Goal: Information Seeking & Learning: Check status

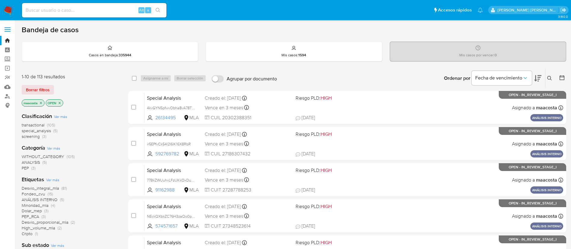
paste input "698582015"
drag, startPoint x: 0, startPoint y: 0, endPoint x: 114, endPoint y: 10, distance: 114.5
click at [114, 10] on input "698582015" at bounding box center [94, 10] width 144 height 8
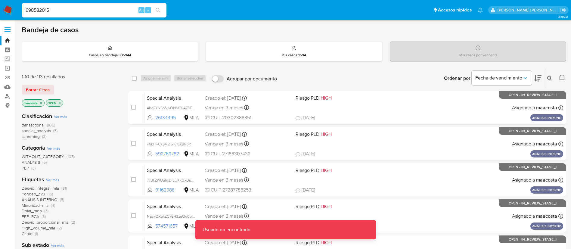
click at [119, 14] on input "698582015" at bounding box center [94, 10] width 144 height 8
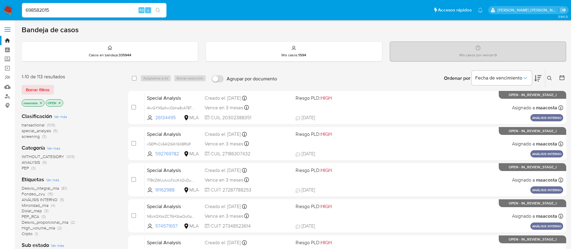
type input "698582015"
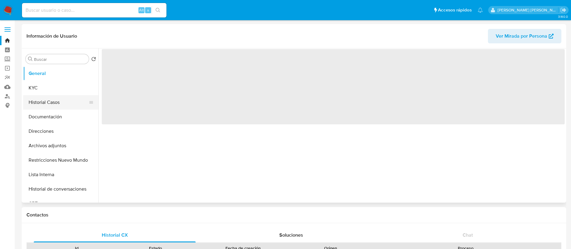
click at [50, 102] on button "Historial Casos" at bounding box center [58, 102] width 70 height 14
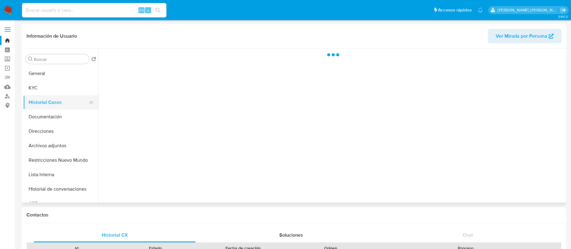
select select "10"
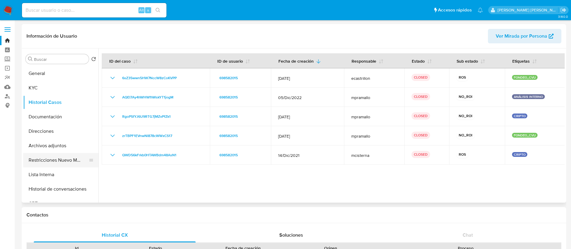
click at [64, 162] on button "Restricciones Nuevo Mundo" at bounding box center [58, 160] width 70 height 14
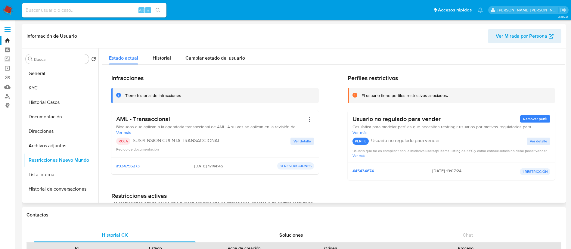
click at [294, 138] on span "Ver detalle" at bounding box center [301, 141] width 17 height 6
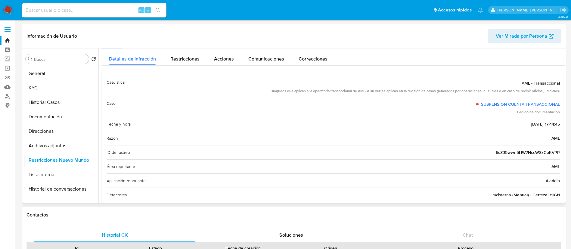
scroll to position [8, 0]
click at [58, 102] on button "Historial Casos" at bounding box center [58, 102] width 70 height 14
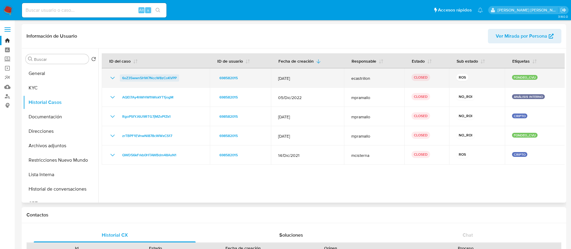
click at [144, 76] on span "6sZ35wwn5HW7NccW8zCoKVPP" at bounding box center [149, 77] width 54 height 7
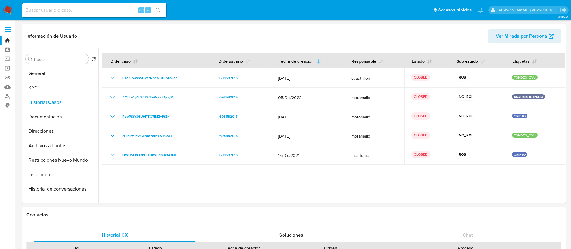
paste input "MQn6vSPDW39PsKXfooKOGsVT"
click at [119, 8] on input "MQn6vSPDW39PsKXfooKOGsVT" at bounding box center [94, 10] width 144 height 8
type input "MQn6vSPDW39PsKXfooKOGsVT"
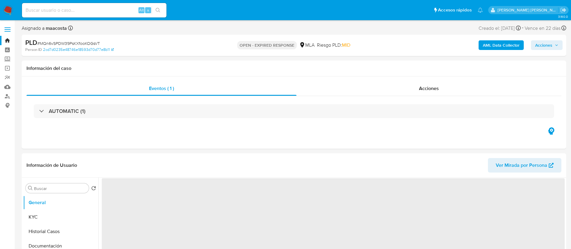
select select "10"
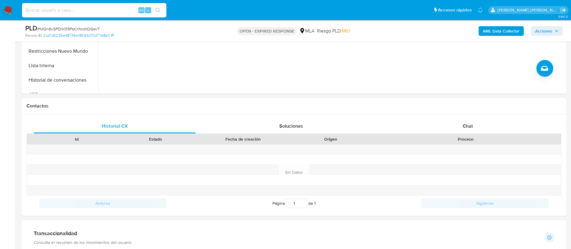
scroll to position [260, 0]
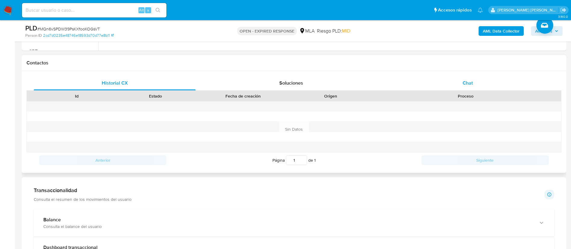
click at [480, 82] on div "Chat" at bounding box center [468, 83] width 162 height 14
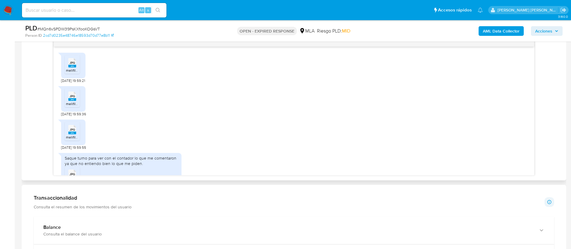
scroll to position [577, 0]
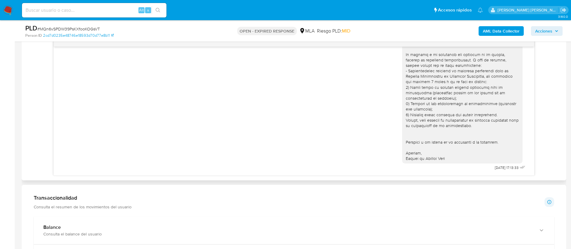
click at [495, 169] on span "[DATE] 17:13:33" at bounding box center [507, 167] width 24 height 5
drag, startPoint x: 486, startPoint y: 168, endPoint x: 480, endPoint y: 94, distance: 74.3
click at [480, 94] on div "[DATE] 17:13:33" at bounding box center [464, 58] width 125 height 225
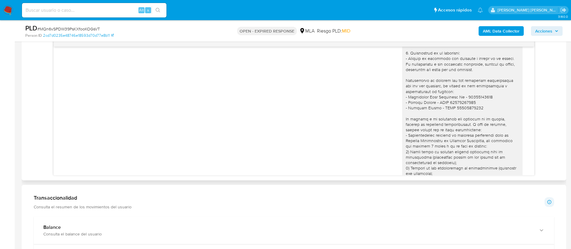
scroll to position [511, 0]
click at [425, 97] on div at bounding box center [462, 122] width 113 height 208
paste input "JK5FCUD2iI7UIW04hHYWMq9D"
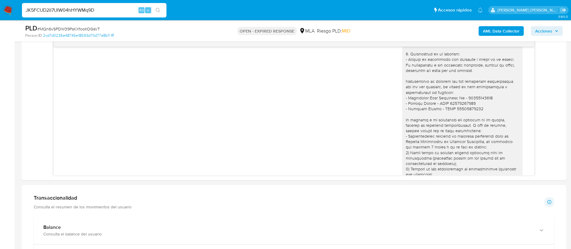
click at [99, 11] on input "JK5FCUD2iI7UIW04hHYWMq9D" at bounding box center [94, 10] width 144 height 8
type input "JK5FCUD2iI7UIW04hHYWMq9D"
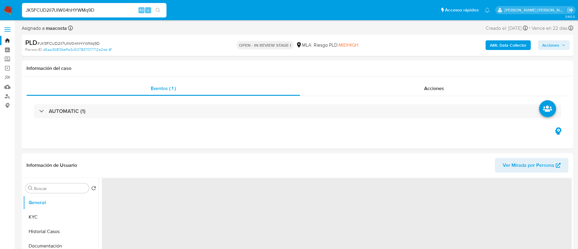
select select "10"
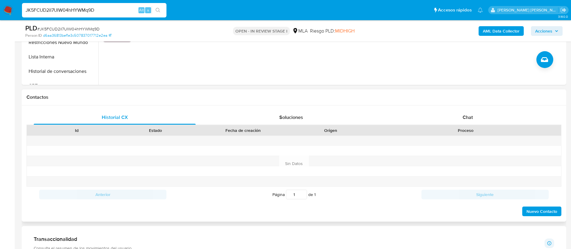
scroll to position [226, 0]
click at [474, 122] on div "Chat" at bounding box center [468, 117] width 162 height 14
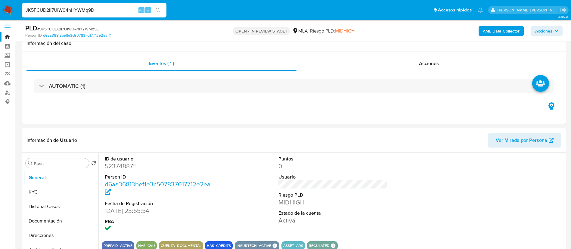
scroll to position [0, 0]
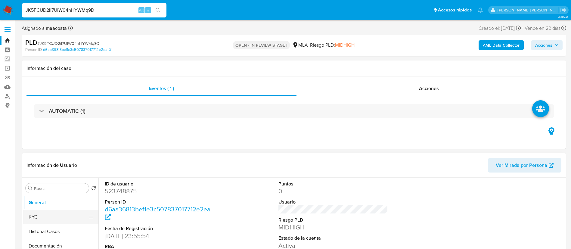
click at [33, 216] on button "KYC" at bounding box center [58, 217] width 70 height 14
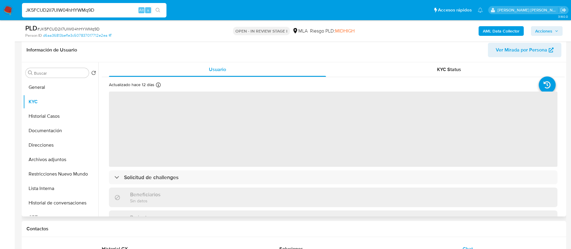
scroll to position [95, 0]
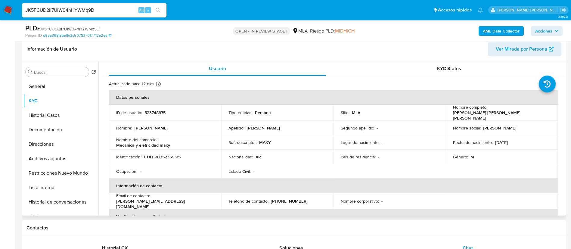
click at [460, 113] on p "[PERSON_NAME] [PERSON_NAME] [PERSON_NAME]" at bounding box center [500, 115] width 95 height 11
click at [453, 114] on p "[PERSON_NAME] [PERSON_NAME] [PERSON_NAME]" at bounding box center [500, 115] width 95 height 11
drag, startPoint x: 451, startPoint y: 114, endPoint x: 520, endPoint y: 118, distance: 69.3
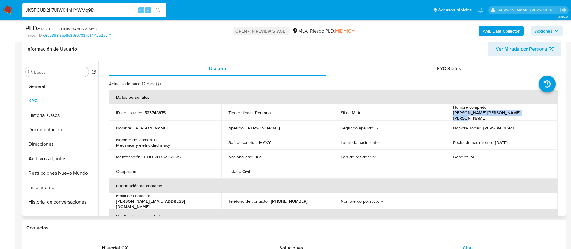
click at [520, 118] on td "Nombre completo : [PERSON_NAME] [PERSON_NAME] [PERSON_NAME]" at bounding box center [502, 112] width 112 height 16
copy p "[PERSON_NAME] [PERSON_NAME] [PERSON_NAME]"
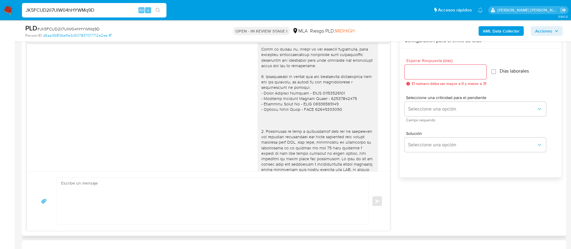
scroll to position [701, 0]
click at [288, 113] on div "[PERSON_NAME]. En función de las operaciones registradas en tu cuenta [PERSON_N…" at bounding box center [317, 95] width 113 height 416
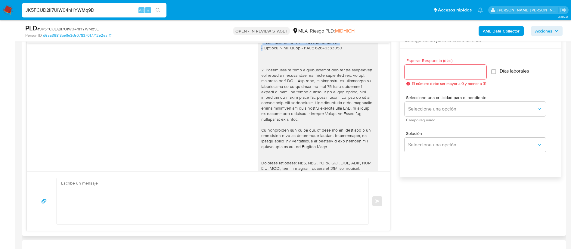
scroll to position [763, 0]
click at [281, 101] on div "[PERSON_NAME]. En función de las operaciones registradas en tu cuenta [PERSON_N…" at bounding box center [317, 34] width 113 height 416
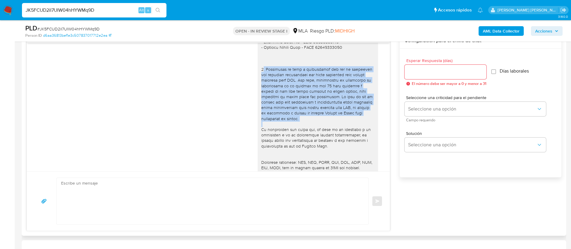
click at [281, 101] on div "[PERSON_NAME]. En función de las operaciones registradas en tu cuenta [PERSON_N…" at bounding box center [317, 34] width 113 height 416
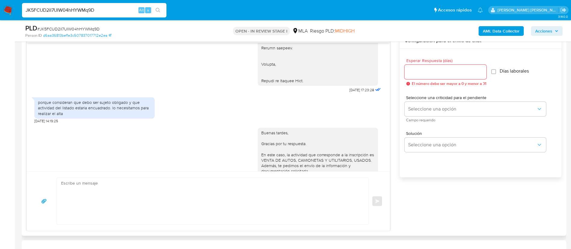
scroll to position [922, 0]
click at [91, 116] on div "porque consideran que debo ser sujeto obligado y que actividad del listado esta…" at bounding box center [94, 107] width 113 height 17
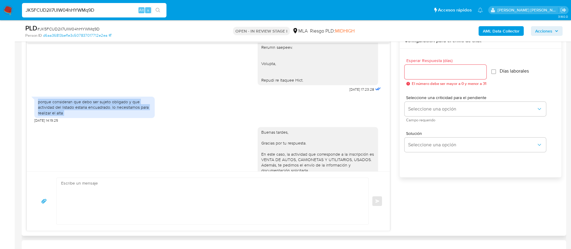
click at [91, 116] on div "porque consideran que debo ser sujeto obligado y que actividad del listado esta…" at bounding box center [94, 107] width 113 height 17
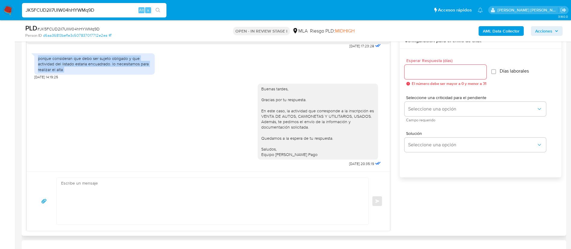
scroll to position [976, 0]
paste input "rQKZvXYHwALChrxYr38RmMec"
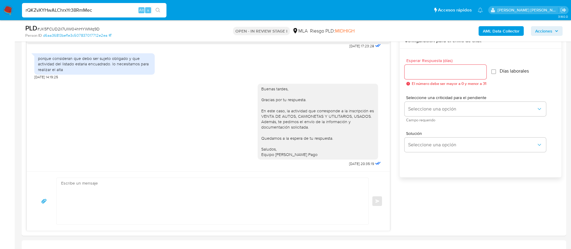
click at [115, 12] on input "rQKZvXYHwALChrxYr38RmMec" at bounding box center [94, 10] width 144 height 8
type input "rQKZvXYHwALChrxYr38RmMec"
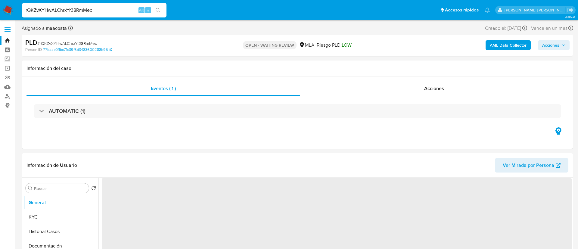
select select "10"
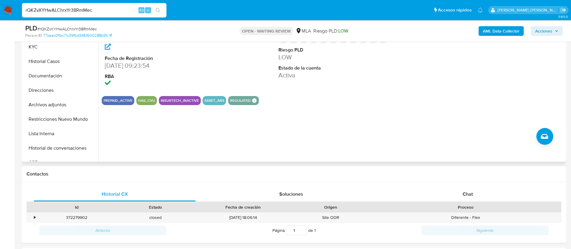
scroll to position [152, 0]
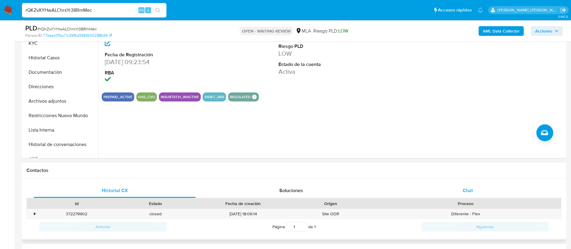
click at [473, 189] on div "Chat" at bounding box center [468, 190] width 162 height 14
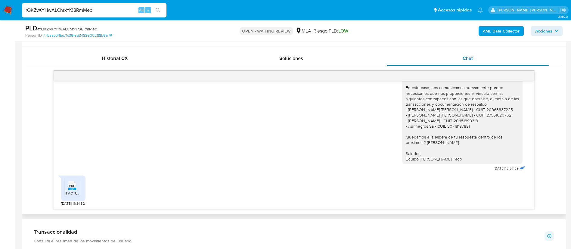
scroll to position [289, 0]
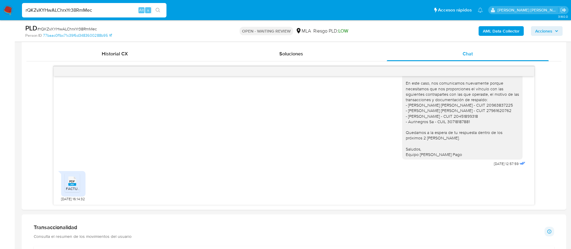
paste input "t74Q4qPf5vF9dzaV39MCWK5T"
click at [108, 10] on input "t74Q4qPf5vF9dzaV39MCWK5T" at bounding box center [94, 10] width 144 height 8
type input "t74Q4qPf5vF9dzaV39MCWK5T"
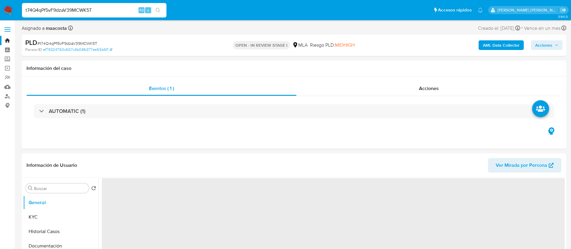
select select "10"
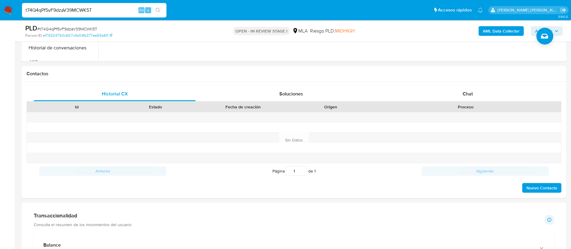
scroll to position [261, 0]
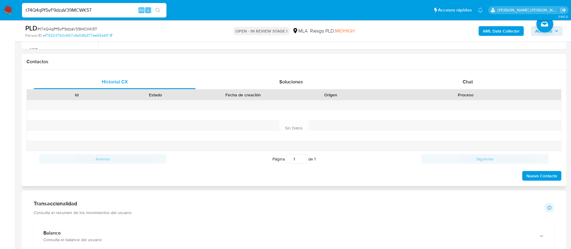
click at [460, 71] on div "Historial CX Soluciones Chat Id Estado Fecha de creación Origen Proceso Anterio…" at bounding box center [294, 128] width 544 height 116
click at [462, 78] on div "Chat" at bounding box center [468, 82] width 162 height 14
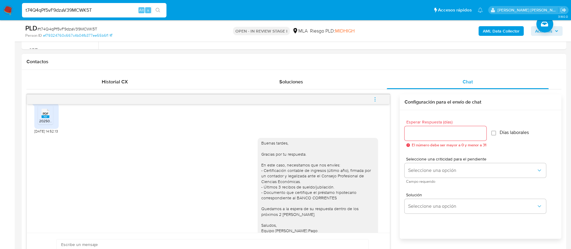
scroll to position [414, 0]
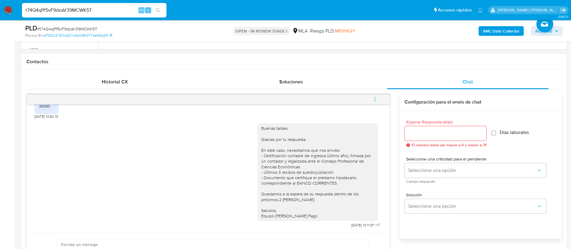
click at [303, 181] on div "Buenas tardes, Gracias por tu respuesta. En este caso, necesitamos que nos enví…" at bounding box center [317, 172] width 113 height 93
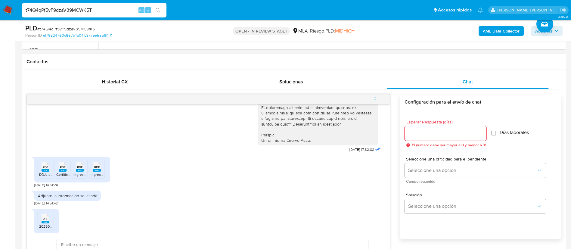
scroll to position [282, 0]
paste input "X6WXo7J5MbMX8iuYIPPPZ7I2"
click at [102, 12] on input "t74Q4qPf5vF9dzaV39MCWK5T" at bounding box center [94, 10] width 144 height 8
type input "X6WXo7J5MbMX8iuYIPPPZ7I2"
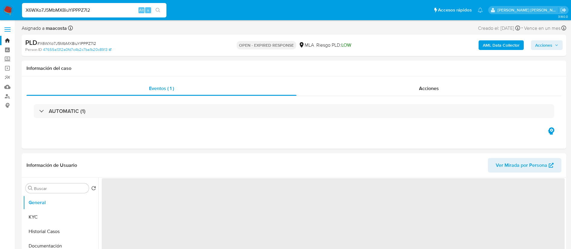
select select "10"
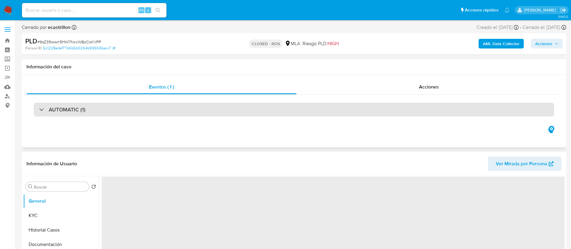
click at [254, 113] on div "AUTOMATIC (1)" at bounding box center [294, 110] width 520 height 14
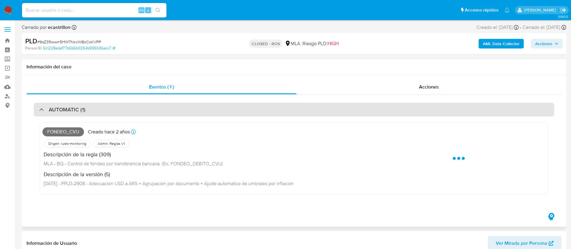
select select "10"
click at [254, 113] on div "AUTOMATIC (1)" at bounding box center [294, 110] width 520 height 14
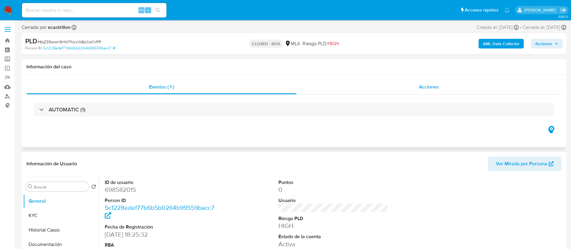
click at [441, 90] on div "Acciones" at bounding box center [428, 87] width 265 height 14
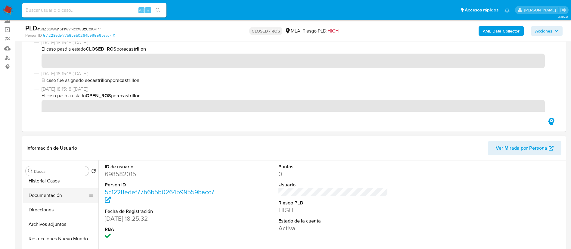
scroll to position [40, 0]
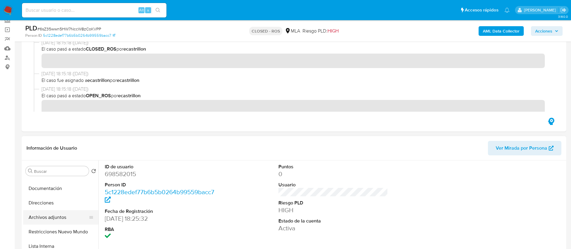
click at [43, 216] on button "Archivos adjuntos" at bounding box center [58, 217] width 70 height 14
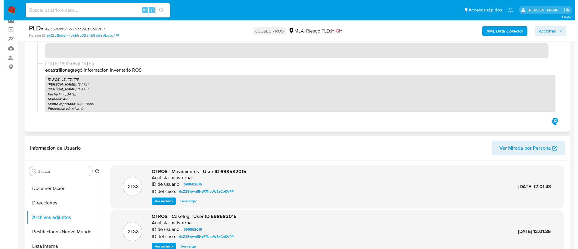
scroll to position [57, 0]
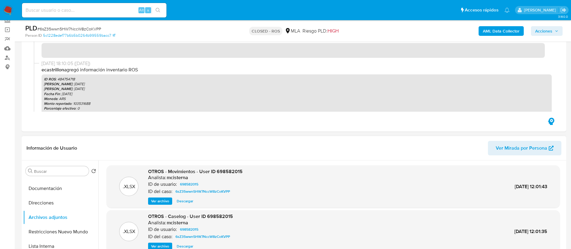
click at [162, 246] on span "Ver archivo" at bounding box center [160, 246] width 18 height 6
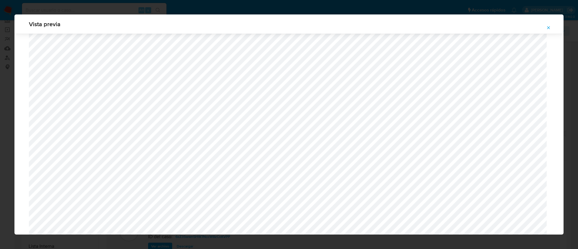
scroll to position [206, 0]
click at [548, 29] on icon "Attachment preview" at bounding box center [548, 27] width 5 height 5
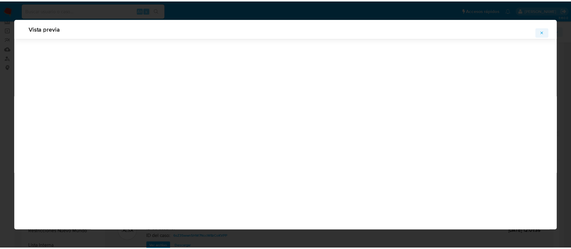
scroll to position [0, 0]
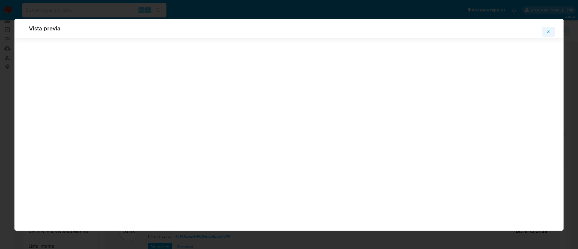
click at [548, 29] on div "Vista previa" at bounding box center [289, 124] width 578 height 249
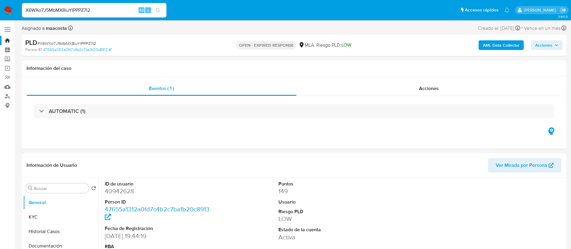
select select "10"
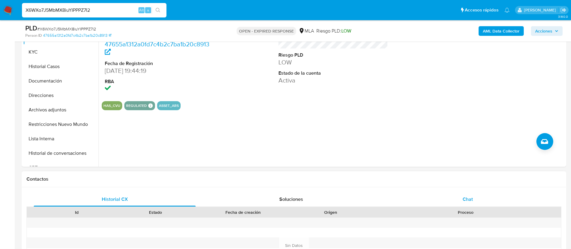
click at [463, 192] on div "Chat" at bounding box center [468, 199] width 162 height 14
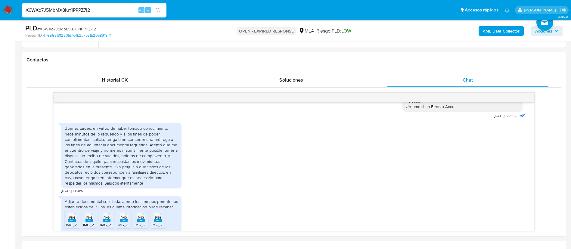
scroll to position [315, 0]
paste input "wfT3ghbb84bTyzfC5aibQXaj"
click at [101, 10] on input "wfT3ghbb84bTyzfC5aibQXaj" at bounding box center [94, 10] width 144 height 8
type input "wfT3ghbb84bTyzfC5aibQXaj"
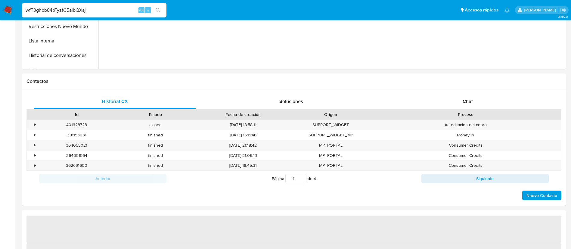
select select "10"
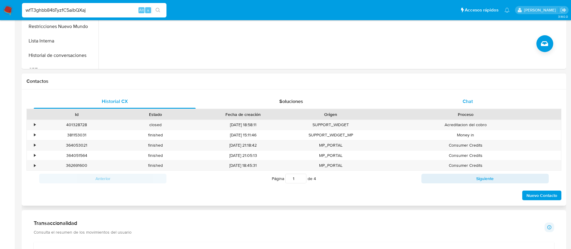
click at [478, 98] on div "Chat" at bounding box center [468, 101] width 162 height 14
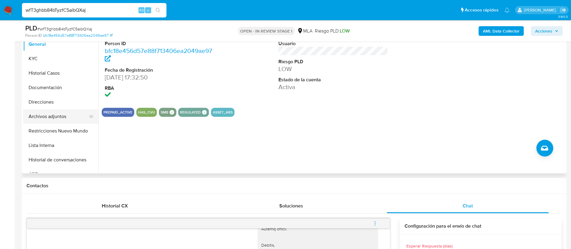
scroll to position [136, 0]
click at [36, 62] on button "KYC" at bounding box center [58, 59] width 70 height 14
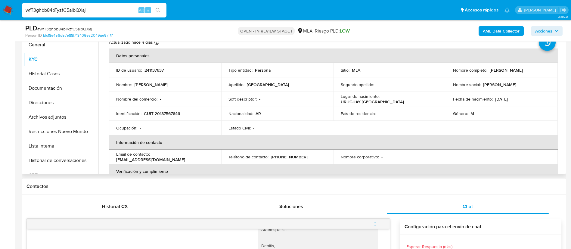
click at [549, 119] on td "Género : M" at bounding box center [502, 113] width 112 height 14
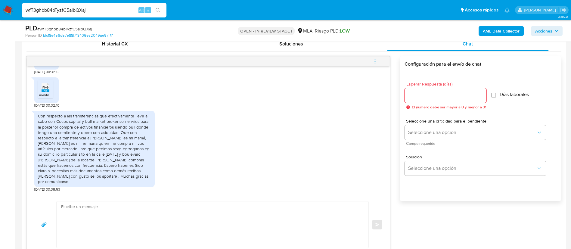
scroll to position [933, 0]
click at [106, 142] on div "Con respecto a las transferencias que efectivamente lleve a cabo con Cocos capi…" at bounding box center [94, 148] width 113 height 71
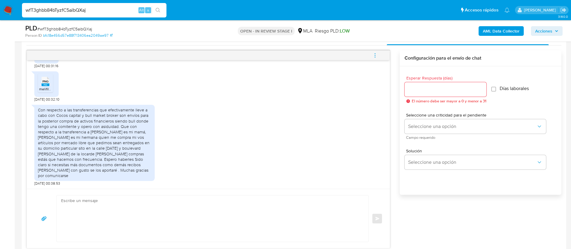
click at [96, 139] on div "Con respecto a las transferencias que efectivamente lleve a cabo con Cocos capi…" at bounding box center [94, 142] width 113 height 71
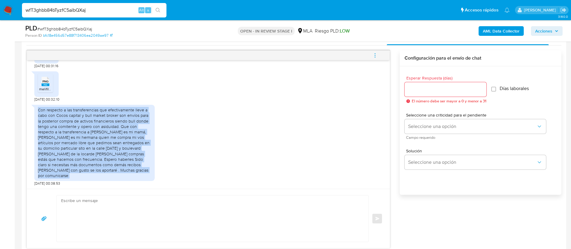
click at [96, 139] on div "Con respecto a las transferencias que efectivamente lleve a cabo con Cocos capi…" at bounding box center [94, 142] width 113 height 71
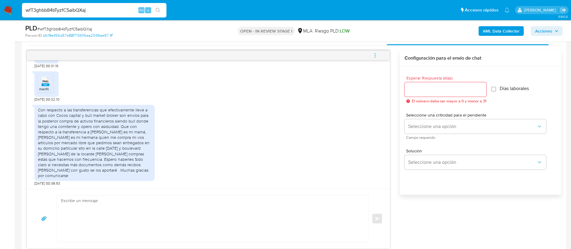
paste input "9Ohl6otF2OovjcA7chYY6YAy"
click at [84, 8] on input "9Ohl6otF2OovjcA7chYY6YAy" at bounding box center [94, 10] width 144 height 8
type input "9Ohl6otF2OovjcA7chYY6YAy"
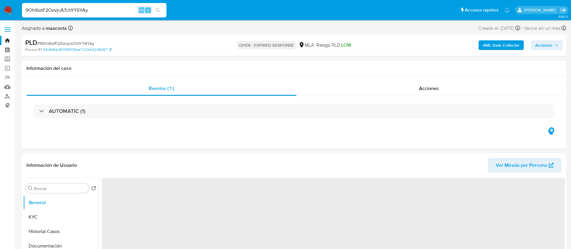
select select "10"
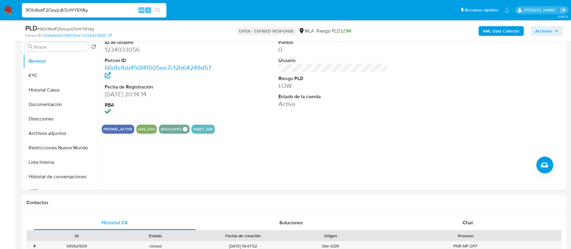
scroll to position [145, 0]
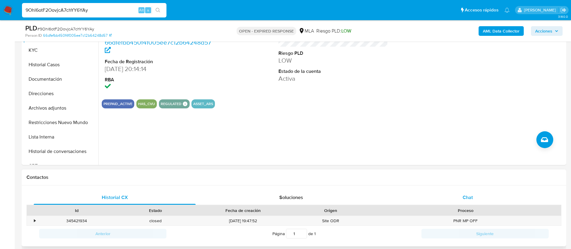
click at [471, 198] on span "Chat" at bounding box center [468, 197] width 10 height 7
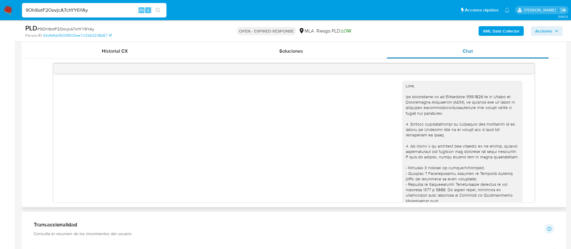
scroll to position [617, 0]
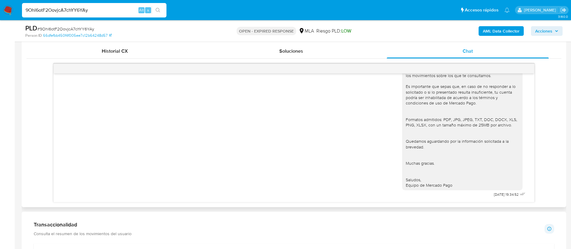
click at [455, 171] on div "https://www.mercadopago.com.ar/ayuda/30181). - Certificación contable de ingres…" at bounding box center [462, 15] width 113 height 345
paste input "m7DnmuZI9oZXIJa7fik8jiSC"
click at [111, 14] on input "m7DnmuZI9oZXIJa7fik8jiSC" at bounding box center [94, 10] width 144 height 8
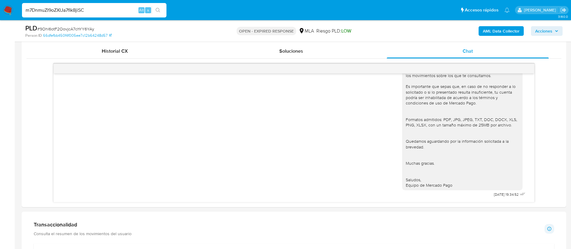
type input "m7DnmuZI9oZXIJa7fik8jiSC"
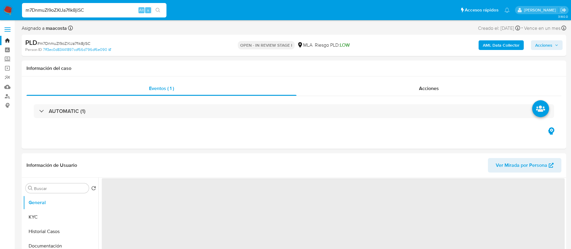
select select "10"
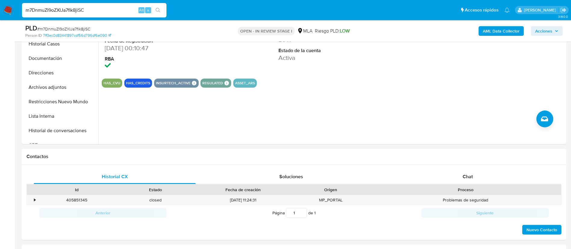
scroll to position [187, 0]
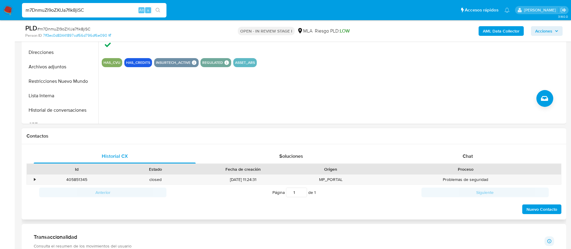
click at [477, 164] on div "Id Estado Fecha de creación Origen Proceso" at bounding box center [293, 169] width 535 height 11
click at [467, 158] on span "Chat" at bounding box center [468, 156] width 10 height 7
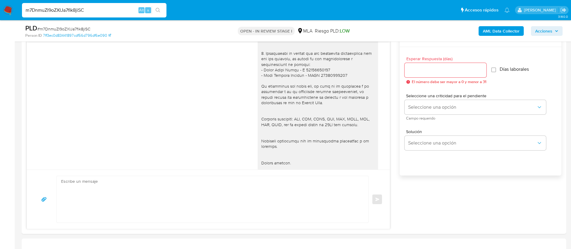
scroll to position [845, 0]
paste input "w5Oy3YUCD2jBusgxCr6Pw3dp"
click at [107, 13] on input "w5Oy3YUCD2jBusgxCr6Pw3dp" at bounding box center [94, 10] width 144 height 8
type input "w5Oy3YUCD2jBusgxCr6Pw3dp"
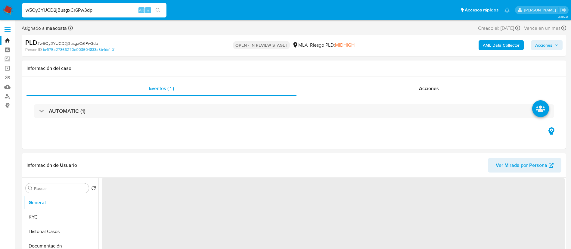
select select "10"
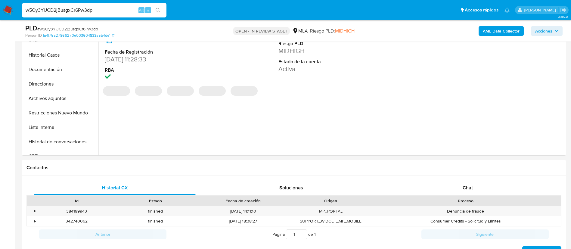
scroll to position [159, 0]
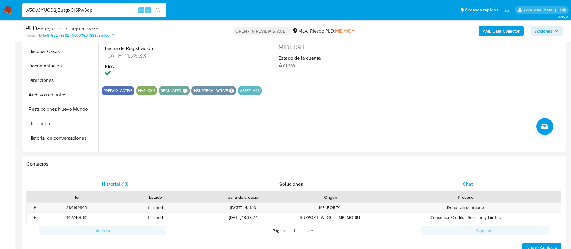
click at [460, 185] on div "Chat" at bounding box center [468, 184] width 162 height 14
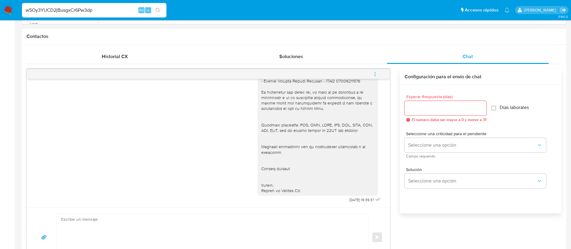
scroll to position [0, 0]
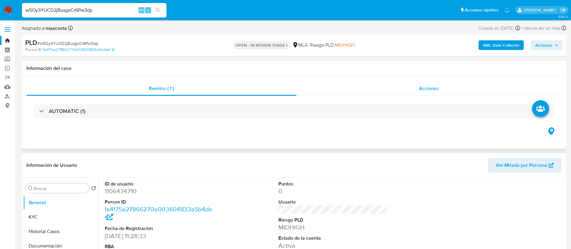
click at [427, 88] on span "Acciones" at bounding box center [429, 88] width 20 height 7
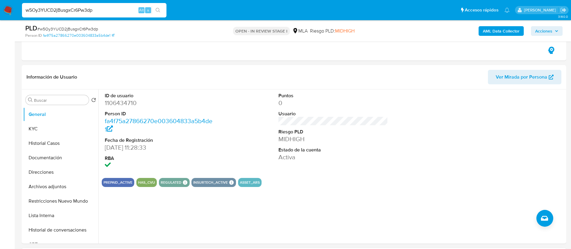
scroll to position [105, 0]
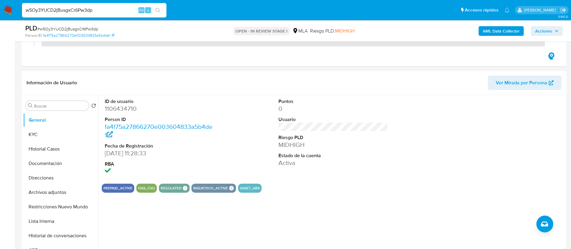
click at [119, 109] on dd "1106434710" at bounding box center [160, 108] width 110 height 8
copy dd "1106434710"
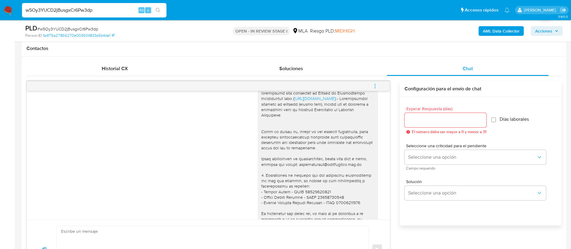
scroll to position [552, 0]
click at [268, 171] on div "[URL][DOMAIN_NAME])." at bounding box center [317, 114] width 113 height 400
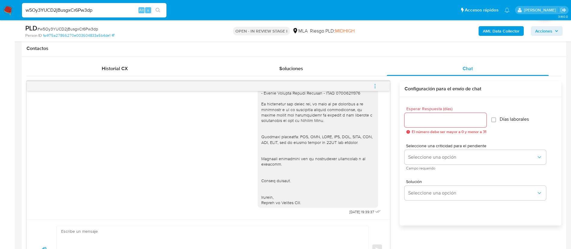
scroll to position [682, 0]
click at [349, 209] on div "16/09/2025 19:39:37" at bounding box center [365, 212] width 33 height 8
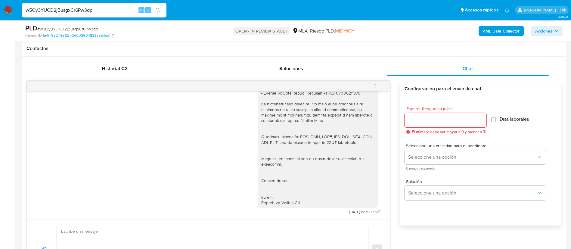
click at [351, 144] on div "[URL][DOMAIN_NAME])." at bounding box center [317, 6] width 113 height 400
paste input "KGoAlO3yjALoIWVzmbOnVf4n"
click at [109, 8] on input "KGoAlO3yjALoIWVzmbOnVf4n" at bounding box center [94, 10] width 144 height 8
type input "KGoAlO3yjALoIWVzmbOnVf4n"
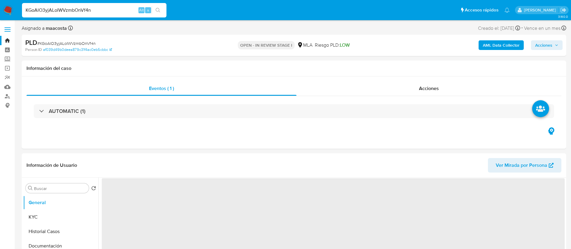
select select "10"
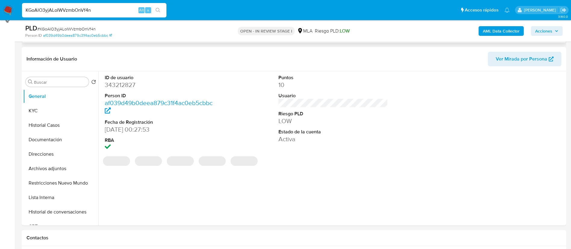
scroll to position [98, 0]
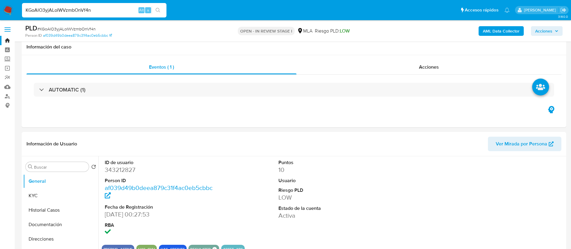
select select "10"
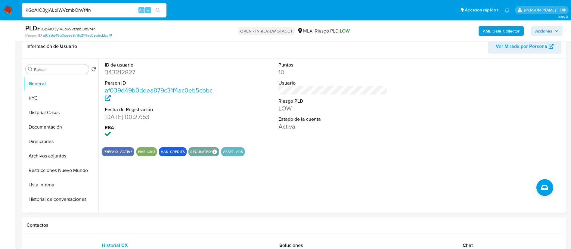
paste input "NPCL6yloEuEpbjKsVimLFTrk"
click at [103, 12] on input "NPCL6yloEuEpbjKsVimLFTrk" at bounding box center [94, 10] width 144 height 8
type input "NPCL6yloEuEpbjKsVimLFTrk"
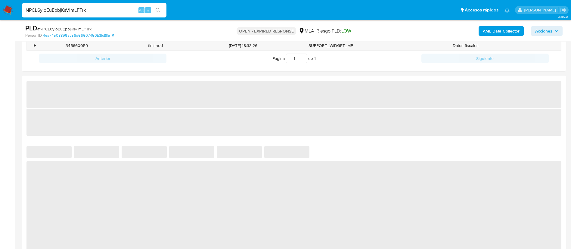
select select "10"
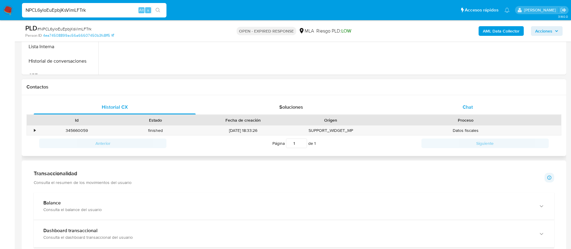
click at [464, 107] on span "Chat" at bounding box center [468, 107] width 10 height 7
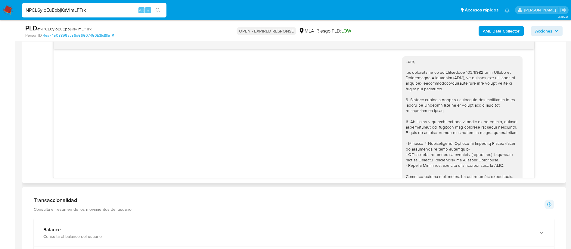
scroll to position [504, 0]
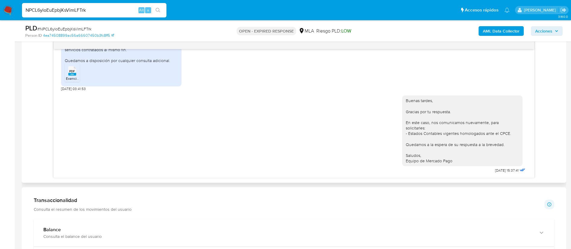
click at [416, 133] on div "Buenas tardes, Gracias por tu respuesta. En este caso, nos comunicamos nuevamen…" at bounding box center [462, 131] width 113 height 66
click at [495, 170] on span "10/09/2025 15:37:41" at bounding box center [506, 170] width 23 height 5
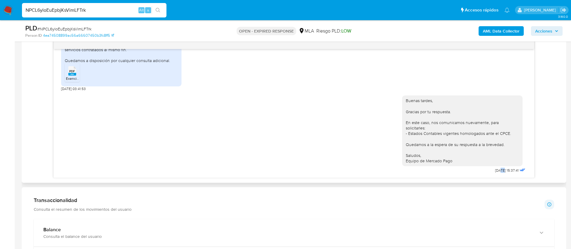
click at [495, 170] on span "10/09/2025 15:37:41" at bounding box center [506, 170] width 23 height 5
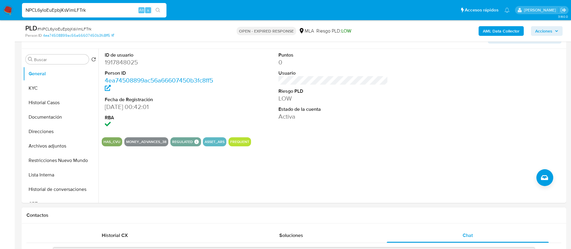
scroll to position [85, 0]
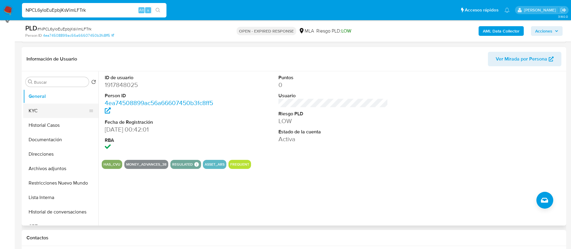
click at [44, 111] on button "KYC" at bounding box center [58, 111] width 70 height 14
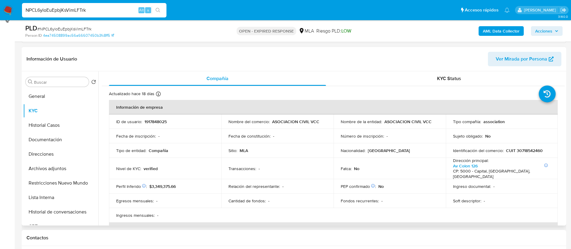
click at [394, 121] on p "ASOCIACION CIVIL VCC" at bounding box center [407, 121] width 47 height 5
click at [40, 124] on button "Historial Casos" at bounding box center [58, 125] width 70 height 14
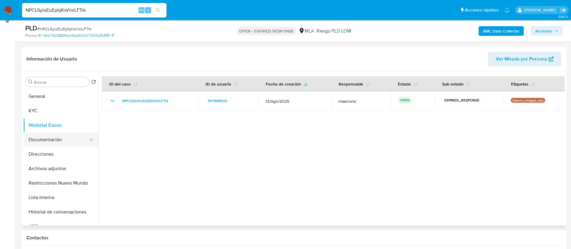
click at [46, 141] on button "Documentación" at bounding box center [58, 139] width 70 height 14
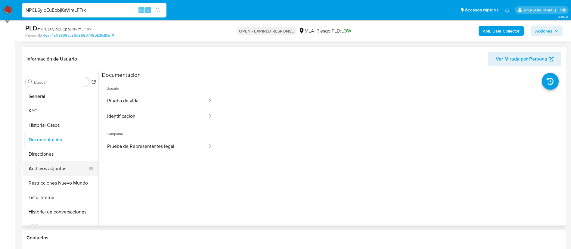
click at [35, 167] on button "Archivos adjuntos" at bounding box center [58, 168] width 70 height 14
